Goal: Information Seeking & Learning: Learn about a topic

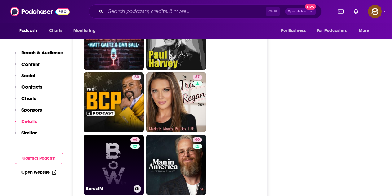
scroll to position [1704, 0]
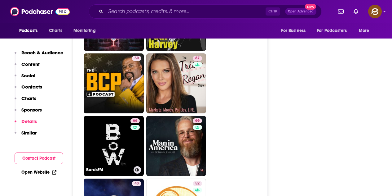
drag, startPoint x: 127, startPoint y: 126, endPoint x: 315, endPoint y: 102, distance: 189.9
click at [313, 102] on div "Follow Rate Play Apps List Bookmark Share Tell Me Why Contact This Podcast Expo…" at bounding box center [330, 96] width 93 height 3408
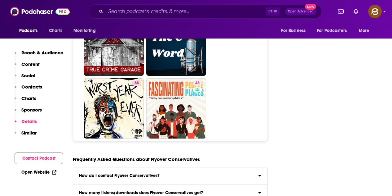
scroll to position [3067, 0]
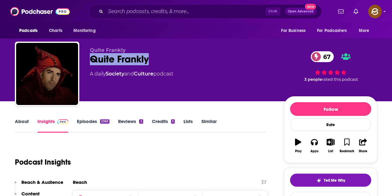
drag, startPoint x: 90, startPoint y: 60, endPoint x: 148, endPoint y: 59, distance: 57.3
click at [148, 59] on div "Quite Frankly 67" at bounding box center [182, 59] width 184 height 12
click at [313, 142] on icon "button" at bounding box center [314, 142] width 7 height 6
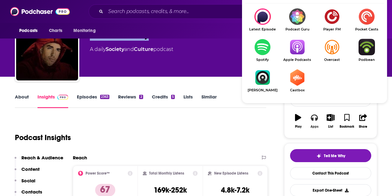
scroll to position [31, 0]
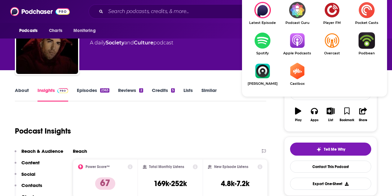
click at [291, 45] on img "Show Listen On dropdown" at bounding box center [297, 40] width 35 height 16
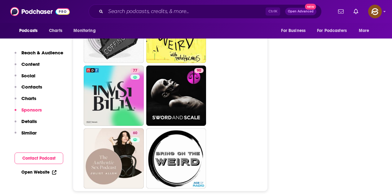
scroll to position [2975, 0]
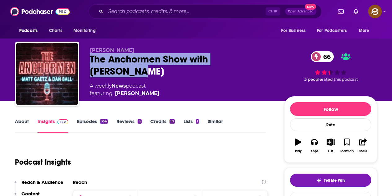
drag, startPoint x: 89, startPoint y: 57, endPoint x: 261, endPoint y: 58, distance: 172.3
click at [261, 58] on div "Matt Gaetz The Anchormen Show with Matt Gaetz 66 A weekly News podcast featurin…" at bounding box center [196, 75] width 362 height 67
click at [320, 148] on button "Apps" at bounding box center [314, 145] width 16 height 22
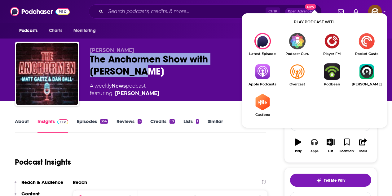
scroll to position [31, 0]
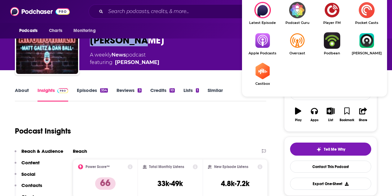
click at [259, 40] on img "Show Listen On dropdown" at bounding box center [262, 40] width 35 height 16
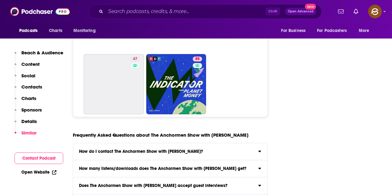
scroll to position [2603, 0]
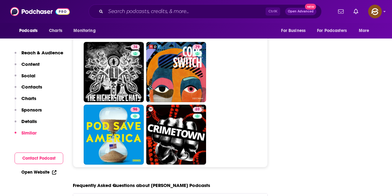
scroll to position [3005, 0]
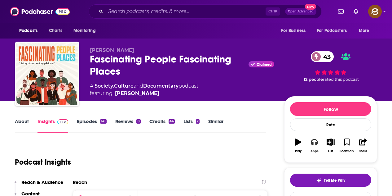
click at [318, 140] on icon "button" at bounding box center [314, 141] width 7 height 7
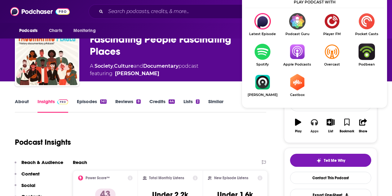
scroll to position [31, 0]
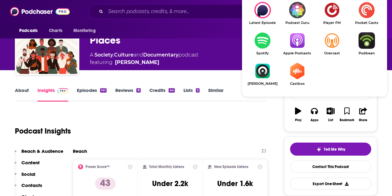
click at [299, 51] on span "Apple Podcasts" at bounding box center [297, 53] width 35 height 4
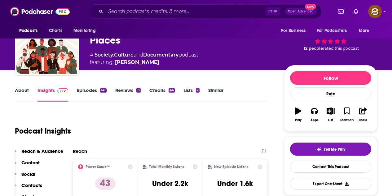
scroll to position [0, 0]
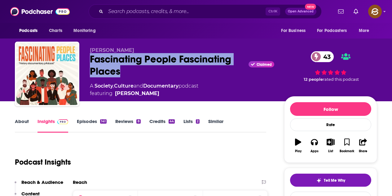
drag, startPoint x: 92, startPoint y: 57, endPoint x: 126, endPoint y: 69, distance: 36.4
click at [126, 69] on div "Fascinating People Fascinating Places Claimed 43" at bounding box center [182, 65] width 184 height 24
drag, startPoint x: 173, startPoint y: 93, endPoint x: 167, endPoint y: 99, distance: 8.3
click at [167, 99] on div "Daniel Mainwaring Fascinating People Fascinating Places Claimed 43 A Society , …" at bounding box center [233, 75] width 287 height 56
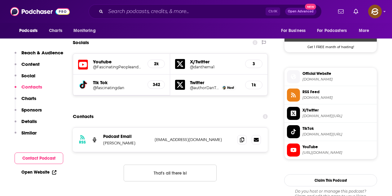
scroll to position [527, 0]
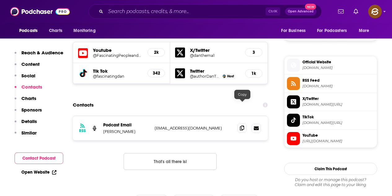
click at [243, 125] on icon at bounding box center [242, 127] width 4 height 5
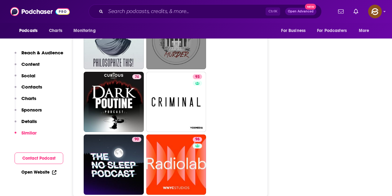
scroll to position [2758, 0]
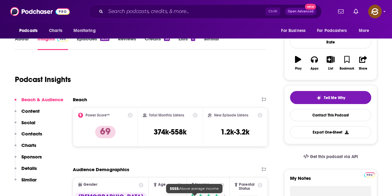
scroll to position [62, 0]
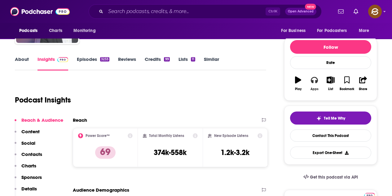
click at [319, 85] on button "Apps" at bounding box center [314, 83] width 16 height 22
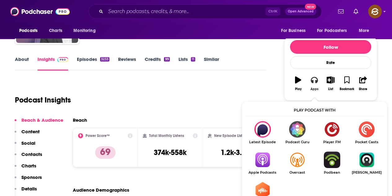
scroll to position [93, 0]
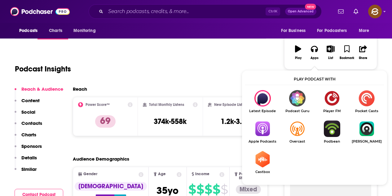
click at [265, 130] on img "Show Listen On dropdown" at bounding box center [262, 128] width 35 height 16
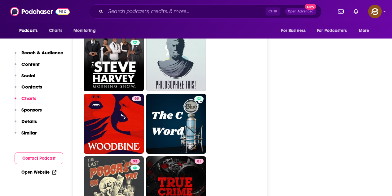
scroll to position [3098, 0]
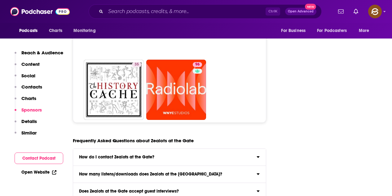
scroll to position [2727, 0]
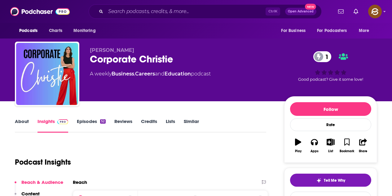
click at [340, 41] on div "[PERSON_NAME] Corporate Christie 1 A weekly Business , Careers and Education po…" at bounding box center [196, 67] width 372 height 67
click at [311, 143] on icon "button" at bounding box center [314, 141] width 7 height 7
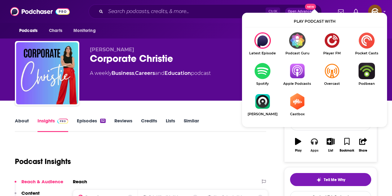
scroll to position [31, 0]
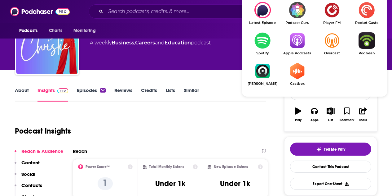
click at [302, 52] on span "Apple Podcasts" at bounding box center [297, 53] width 35 height 4
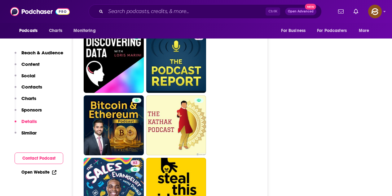
scroll to position [2696, 0]
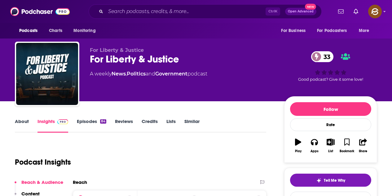
click at [117, 91] on div "For Liberty & Justice For Liberty & Justice 33 A weekly News , Politics and Gov…" at bounding box center [182, 72] width 184 height 50
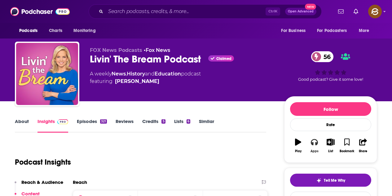
click at [315, 146] on button "Apps" at bounding box center [314, 145] width 16 height 22
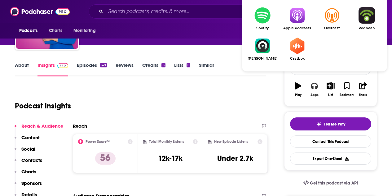
scroll to position [62, 0]
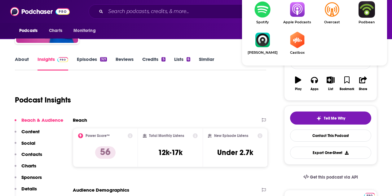
click at [302, 11] on img "Show Listen On dropdown" at bounding box center [297, 9] width 35 height 16
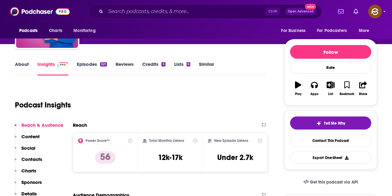
scroll to position [0, 0]
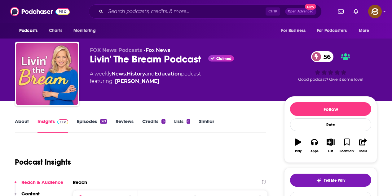
drag, startPoint x: 167, startPoint y: 81, endPoint x: 156, endPoint y: 82, distance: 11.2
click at [156, 82] on span "featuring Shannon Bream" at bounding box center [145, 80] width 111 height 7
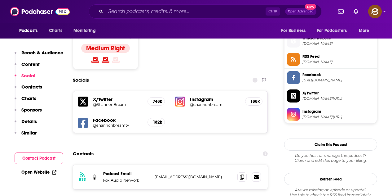
scroll to position [496, 0]
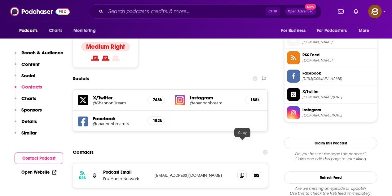
click at [242, 172] on icon at bounding box center [242, 174] width 4 height 5
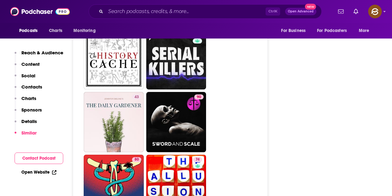
scroll to position [2851, 0]
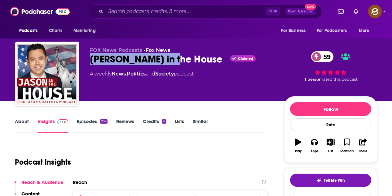
drag, startPoint x: 92, startPoint y: 59, endPoint x: 173, endPoint y: 61, distance: 81.2
click at [173, 61] on div "Jason in the House Claimed 59" at bounding box center [182, 59] width 184 height 12
click at [317, 144] on icon "button" at bounding box center [314, 142] width 7 height 6
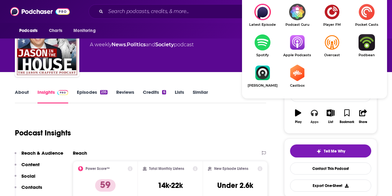
scroll to position [31, 0]
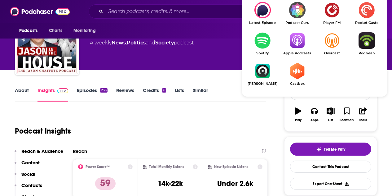
click at [299, 49] on img "Show Listen On dropdown" at bounding box center [297, 40] width 35 height 16
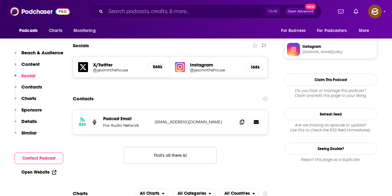
scroll to position [558, 0]
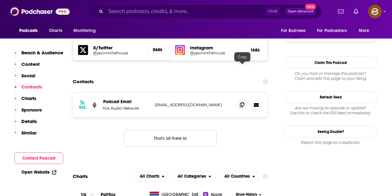
click at [245, 100] on span at bounding box center [241, 104] width 9 height 9
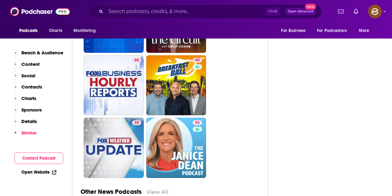
scroll to position [1704, 0]
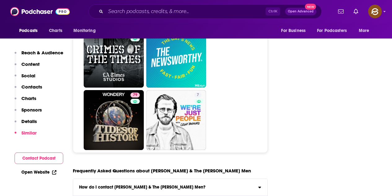
scroll to position [3222, 0]
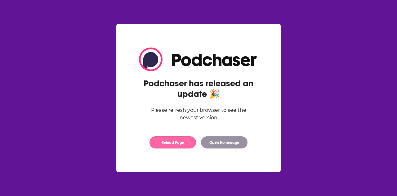
click at [188, 146] on button "Reload Page" at bounding box center [172, 142] width 46 height 12
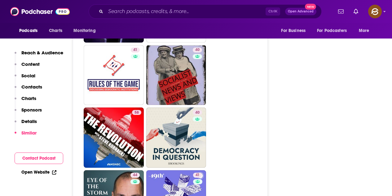
scroll to position [1518, 0]
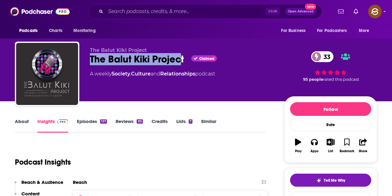
drag, startPoint x: 93, startPoint y: 58, endPoint x: 183, endPoint y: 57, distance: 89.9
click at [183, 57] on div "The Balut Kiki Project Claimed 33" at bounding box center [182, 59] width 184 height 12
click at [313, 141] on icon "button" at bounding box center [314, 141] width 7 height 7
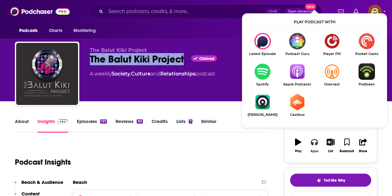
scroll to position [31, 0]
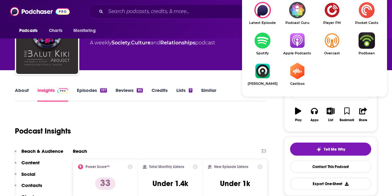
click at [295, 44] on img "Show Listen On dropdown" at bounding box center [297, 40] width 35 height 16
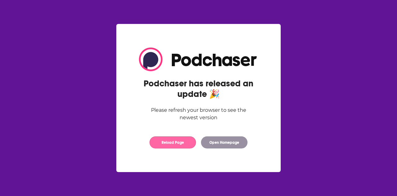
click at [172, 143] on button "Reload Page" at bounding box center [172, 142] width 46 height 12
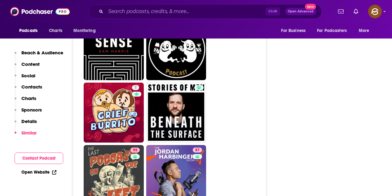
scroll to position [3005, 0]
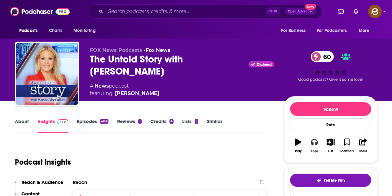
click at [313, 146] on button "Apps" at bounding box center [314, 145] width 16 height 22
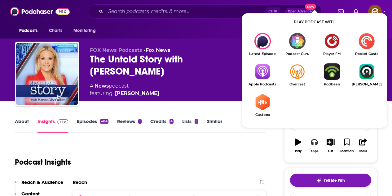
scroll to position [62, 0]
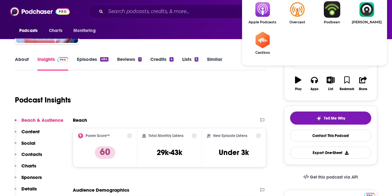
click at [258, 13] on img "Show Listen On dropdown" at bounding box center [262, 9] width 35 height 16
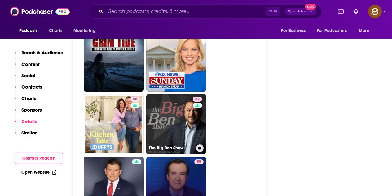
scroll to position [1487, 0]
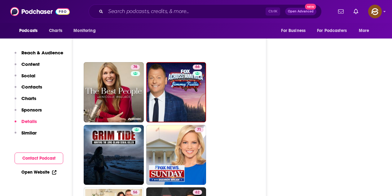
click at [189, 82] on link "66" at bounding box center [176, 92] width 60 height 60
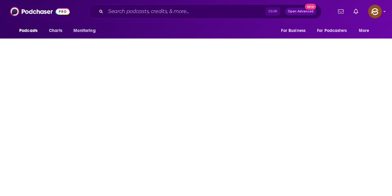
type input "https://www.podchaser.com/podcasts/fox-across-america-w-jimmy-fai-989329"
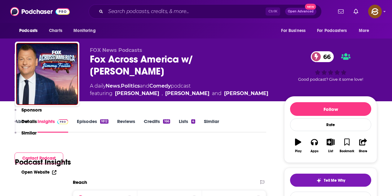
scroll to position [124, 0]
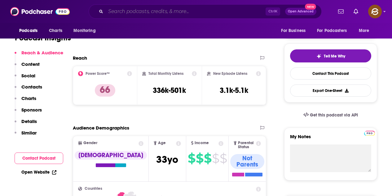
click at [193, 15] on input "Search podcasts, credits, & more..." at bounding box center [186, 12] width 160 height 10
click at [331, 18] on div "Ctrl K Open Advanced New" at bounding box center [205, 11] width 255 height 14
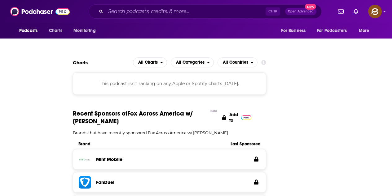
scroll to position [0, 0]
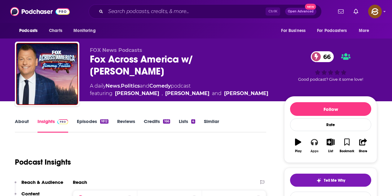
click at [315, 144] on icon "button" at bounding box center [314, 141] width 7 height 7
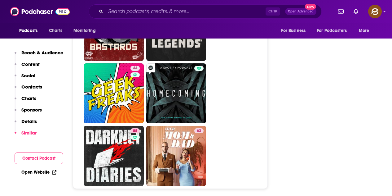
scroll to position [2913, 0]
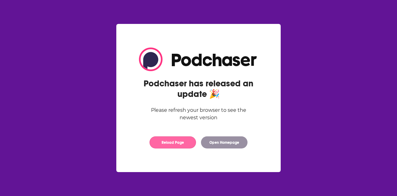
click at [179, 142] on button "Reload Page" at bounding box center [172, 142] width 46 height 12
click at [149, 136] on button "Reload Page" at bounding box center [172, 142] width 46 height 12
click at [180, 144] on button "Reload Page" at bounding box center [172, 142] width 46 height 12
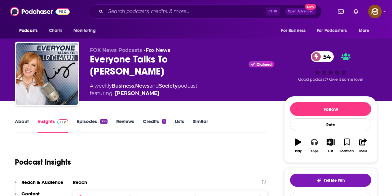
click at [314, 150] on div "Apps" at bounding box center [314, 151] width 8 height 4
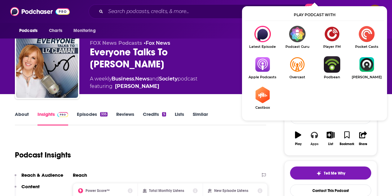
scroll to position [31, 0]
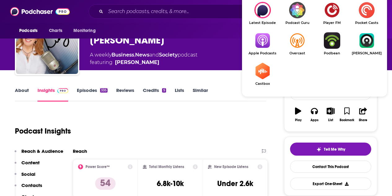
click at [266, 47] on img "Show Listen On dropdown" at bounding box center [262, 40] width 35 height 16
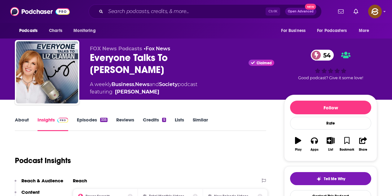
scroll to position [0, 0]
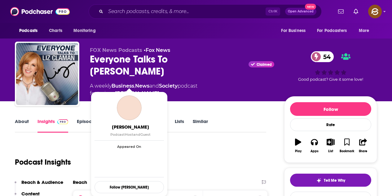
drag, startPoint x: 149, startPoint y: 83, endPoint x: 143, endPoint y: 83, distance: 6.2
click at [143, 90] on span "featuring Liz Claman" at bounding box center [144, 93] width 108 height 7
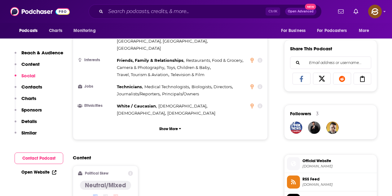
scroll to position [496, 0]
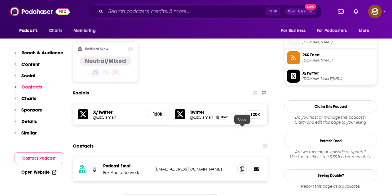
click at [243, 166] on icon at bounding box center [242, 168] width 4 height 5
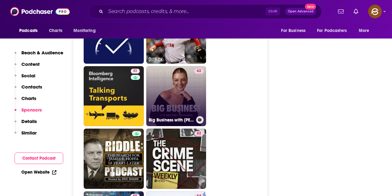
scroll to position [1363, 0]
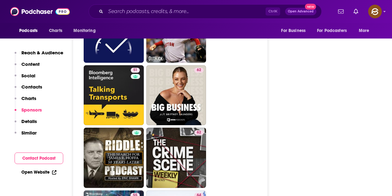
drag, startPoint x: 147, startPoint y: 7, endPoint x: 242, endPoint y: 68, distance: 113.4
click at [242, 68] on ul "77 59 76 65 56 71 45 44 78 27 51 62 62 55 64 60 59 53 40 65 59 71" at bounding box center [174, 126] width 180 height 747
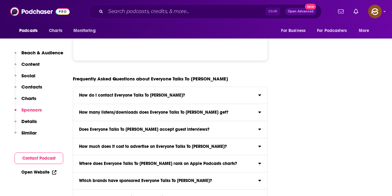
scroll to position [2851, 0]
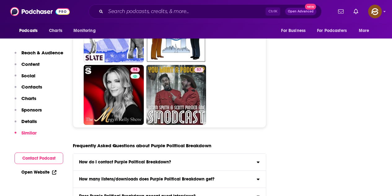
scroll to position [2913, 0]
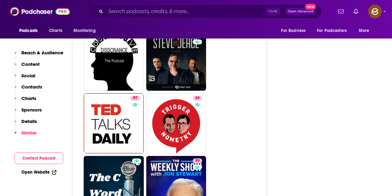
scroll to position [2696, 0]
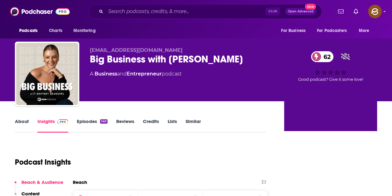
drag, startPoint x: 243, startPoint y: 64, endPoint x: 216, endPoint y: 137, distance: 78.0
click at [247, 63] on div "Big Business with Brittney Saunders 62" at bounding box center [182, 59] width 184 height 12
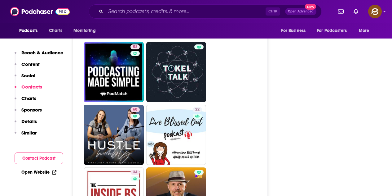
scroll to position [2580, 0]
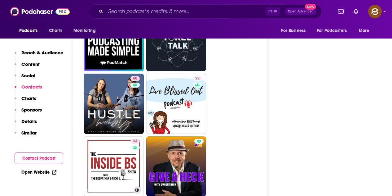
drag, startPoint x: 112, startPoint y: 127, endPoint x: 252, endPoint y: 73, distance: 150.0
click at [252, 73] on ul "9 30 69 52 60 22 34 Inside BS Show with The Godfather and Nicki G. 22 5 74 40 0" at bounding box center [174, 166] width 180 height 560
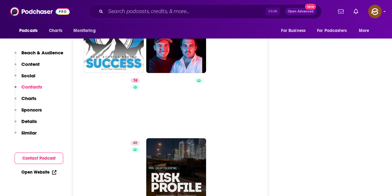
scroll to position [2704, 0]
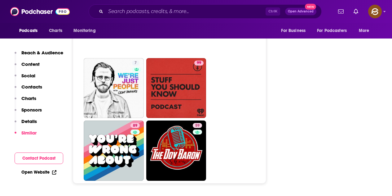
scroll to position [2913, 0]
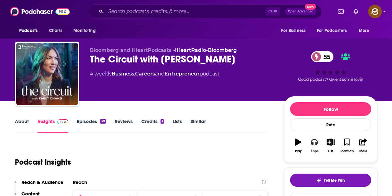
click at [313, 142] on icon "button" at bounding box center [314, 142] width 7 height 6
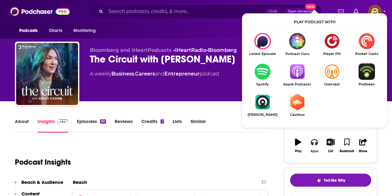
scroll to position [62, 0]
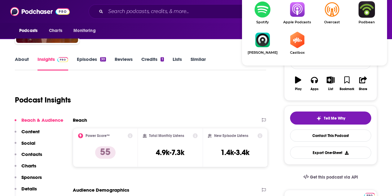
click at [301, 13] on img "Show Listen On dropdown" at bounding box center [297, 9] width 35 height 16
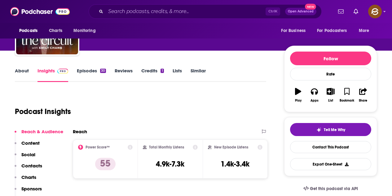
scroll to position [0, 0]
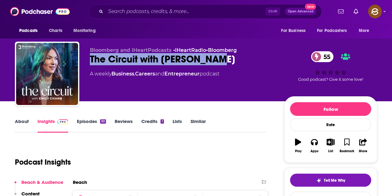
drag, startPoint x: 93, startPoint y: 58, endPoint x: 220, endPoint y: 63, distance: 127.1
click at [220, 63] on div "The Circuit with Emily Chang 55" at bounding box center [182, 59] width 184 height 12
click at [243, 82] on div "Bloomberg and iHeartPodcasts • iHeartRadio • Bloomberg The Circuit with Emily C…" at bounding box center [182, 72] width 184 height 50
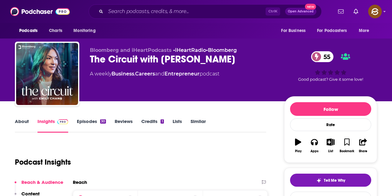
click at [253, 89] on div "Bloomberg and iHeartPodcasts • iHeartRadio • Bloomberg The Circuit with Emily C…" at bounding box center [182, 72] width 184 height 50
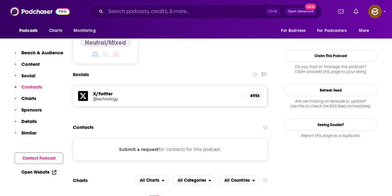
scroll to position [496, 0]
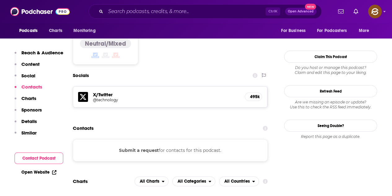
click at [147, 147] on button "Submit a request" at bounding box center [139, 150] width 40 height 7
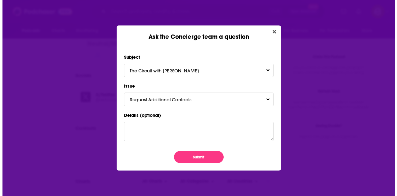
scroll to position [0, 0]
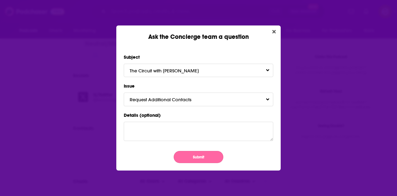
click at [192, 160] on button "Submit" at bounding box center [199, 157] width 50 height 12
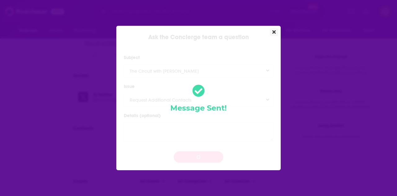
click at [274, 33] on icon "Close" at bounding box center [273, 31] width 3 height 5
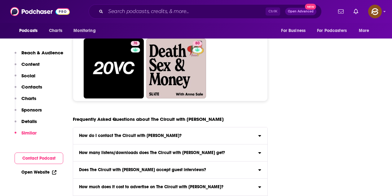
scroll to position [2975, 0]
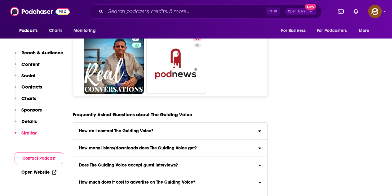
scroll to position [2975, 0]
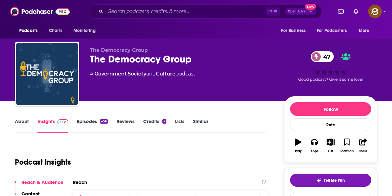
scroll to position [155, 0]
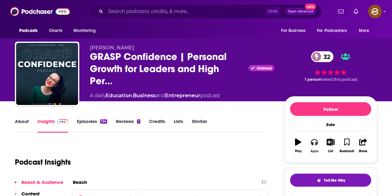
click at [309, 146] on button "Apps" at bounding box center [314, 145] width 16 height 22
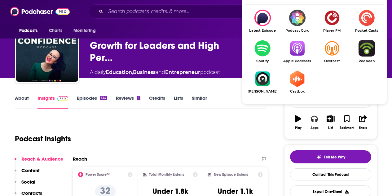
scroll to position [31, 0]
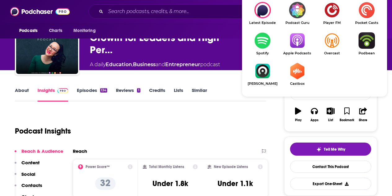
drag, startPoint x: 289, startPoint y: 23, endPoint x: 291, endPoint y: 27, distance: 4.0
click at [290, 23] on span "Podcast Guru" at bounding box center [297, 23] width 35 height 4
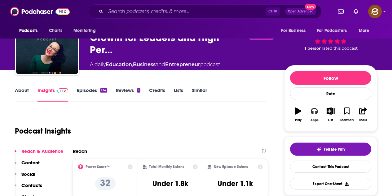
click at [314, 111] on icon "button" at bounding box center [314, 110] width 7 height 7
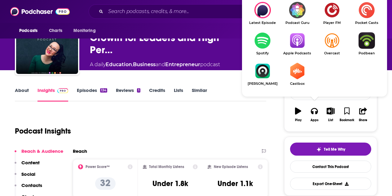
click at [301, 43] on img "Show Listen On dropdown" at bounding box center [297, 40] width 35 height 16
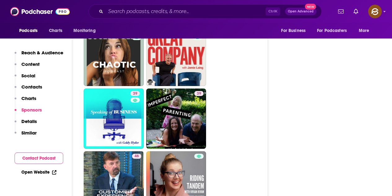
scroll to position [1456, 0]
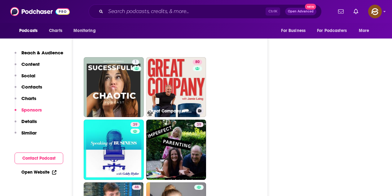
drag, startPoint x: 182, startPoint y: 90, endPoint x: 246, endPoint y: 91, distance: 63.8
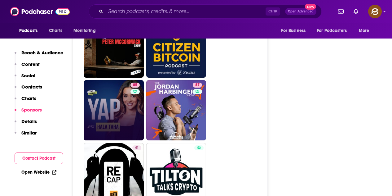
scroll to position [2727, 0]
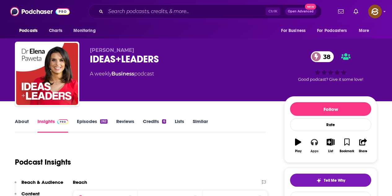
click at [315, 141] on icon "button" at bounding box center [314, 141] width 7 height 7
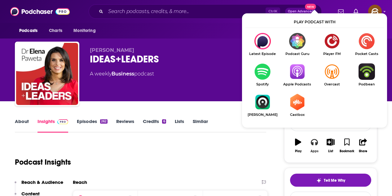
scroll to position [31, 0]
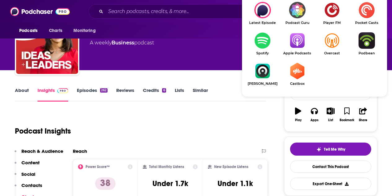
click at [301, 39] on img "Show Listen On dropdown" at bounding box center [297, 40] width 35 height 16
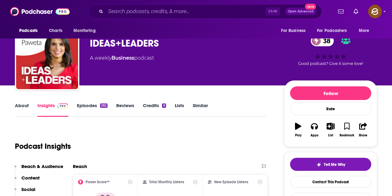
scroll to position [0, 0]
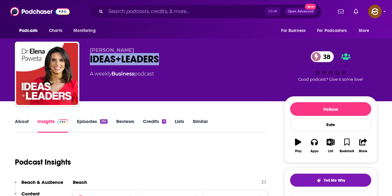
drag, startPoint x: 90, startPoint y: 60, endPoint x: 158, endPoint y: 58, distance: 68.5
click at [158, 58] on div "Elena Paweta IDEAS+LEADERS 38 A weekly Business podcast 38 Good podcast? Give i…" at bounding box center [196, 75] width 362 height 67
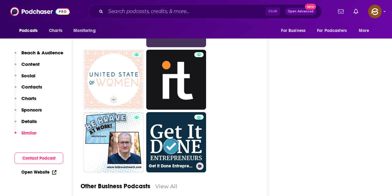
scroll to position [1580, 0]
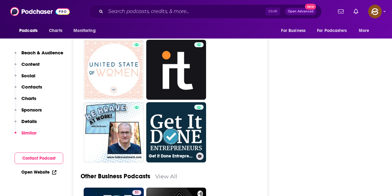
drag, startPoint x: 183, startPoint y: 123, endPoint x: 213, endPoint y: 87, distance: 46.4
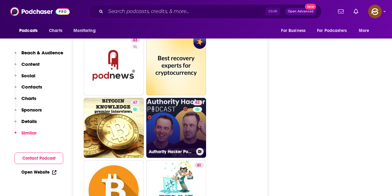
scroll to position [2200, 0]
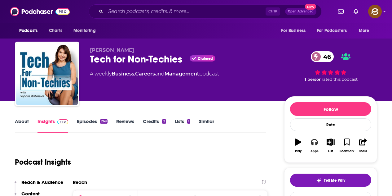
click at [313, 152] on div "Apps" at bounding box center [314, 151] width 8 height 4
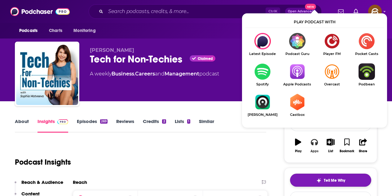
scroll to position [31, 0]
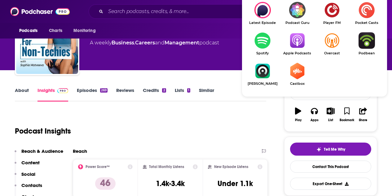
click at [294, 55] on span "Apple Podcasts" at bounding box center [297, 53] width 35 height 4
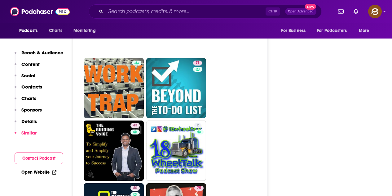
scroll to position [2851, 0]
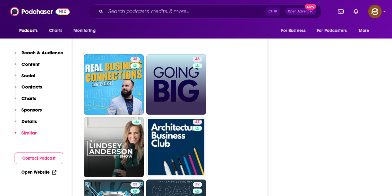
scroll to position [1549, 0]
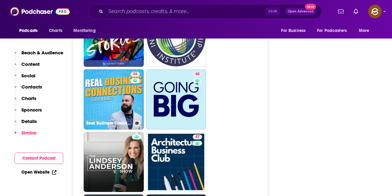
drag, startPoint x: 115, startPoint y: 62, endPoint x: 291, endPoint y: 94, distance: 178.9
click at [292, 94] on div "Follow Rate Play Apps List Bookmark Share Tell Me Why Contact This Podcast Expo…" at bounding box center [330, 119] width 93 height 3144
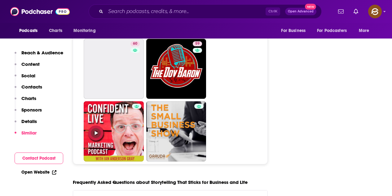
scroll to position [2820, 0]
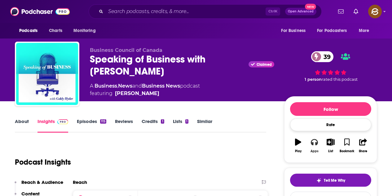
drag, startPoint x: 316, startPoint y: 146, endPoint x: 317, endPoint y: 127, distance: 18.6
click at [317, 146] on button "Apps" at bounding box center [314, 145] width 16 height 22
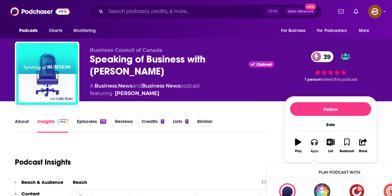
scroll to position [31, 0]
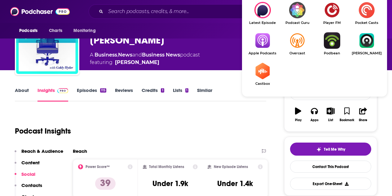
click at [261, 45] on img "Show Listen On dropdown" at bounding box center [262, 40] width 35 height 16
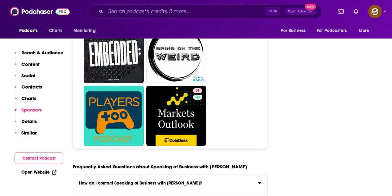
scroll to position [2789, 0]
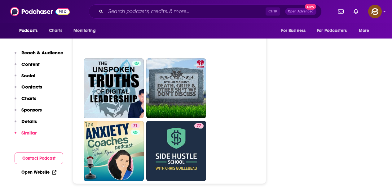
scroll to position [2820, 0]
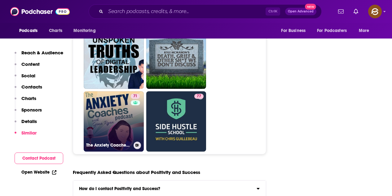
click at [122, 102] on link "71 The Anxiety Coaches Podcast" at bounding box center [114, 121] width 60 height 60
type input "https://www.podchaser.com/podcasts/the-anxiety-coaches-podcast-4328"
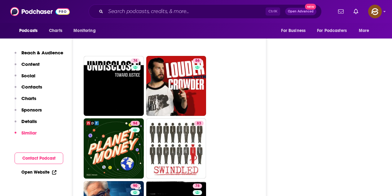
scroll to position [2944, 0]
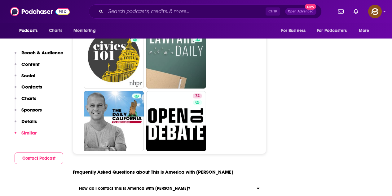
scroll to position [3036, 0]
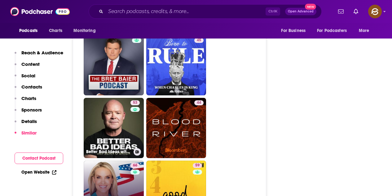
scroll to position [1549, 0]
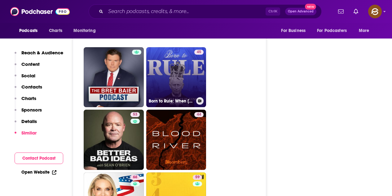
click at [167, 66] on link "45 Born to Rule: When Charles is King" at bounding box center [176, 77] width 60 height 60
type input "https://www.podchaser.com/podcasts/born-to-rule-when-charles-is-k-4724201"
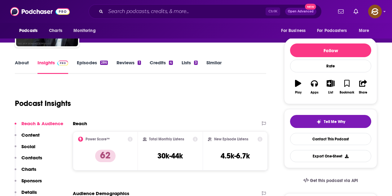
scroll to position [23, 0]
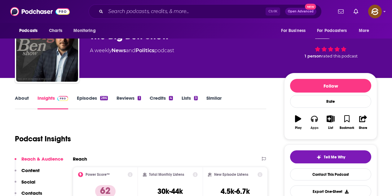
click at [318, 119] on icon "button" at bounding box center [314, 119] width 7 height 6
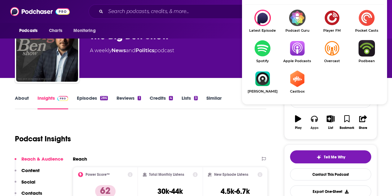
scroll to position [54, 0]
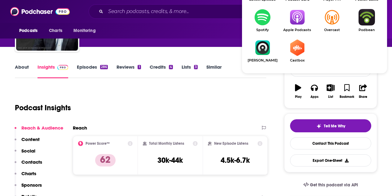
click at [298, 28] on span "Apple Podcasts" at bounding box center [297, 30] width 35 height 4
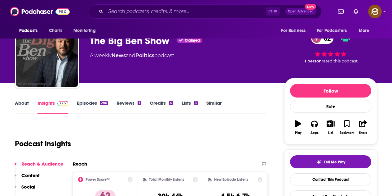
scroll to position [0, 0]
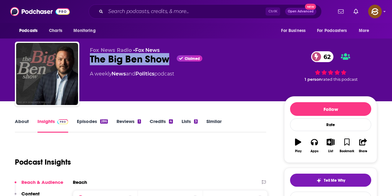
drag, startPoint x: 114, startPoint y: 60, endPoint x: 166, endPoint y: 60, distance: 52.1
click at [166, 60] on div "The Big Ben Show Claimed 62" at bounding box center [182, 59] width 184 height 12
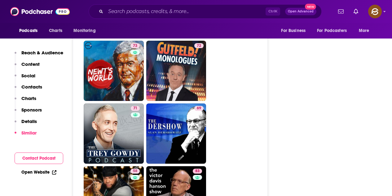
scroll to position [1394, 0]
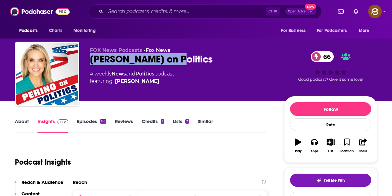
drag, startPoint x: 91, startPoint y: 60, endPoint x: 166, endPoint y: 59, distance: 75.0
click at [166, 59] on div "[PERSON_NAME] on Politics 66" at bounding box center [182, 59] width 184 height 12
click at [312, 142] on icon "button" at bounding box center [314, 142] width 7 height 6
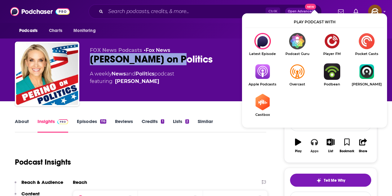
scroll to position [31, 0]
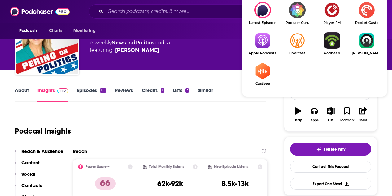
click at [260, 43] on img "Show Listen On dropdown" at bounding box center [262, 40] width 35 height 16
